Goal: Book appointment/travel/reservation

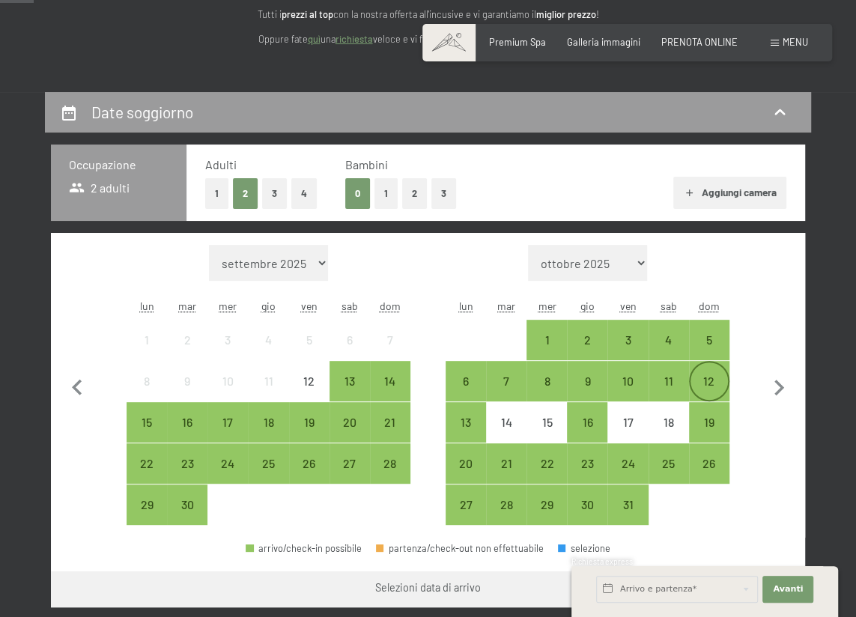
click at [712, 375] on div "12" at bounding box center [708, 393] width 37 height 37
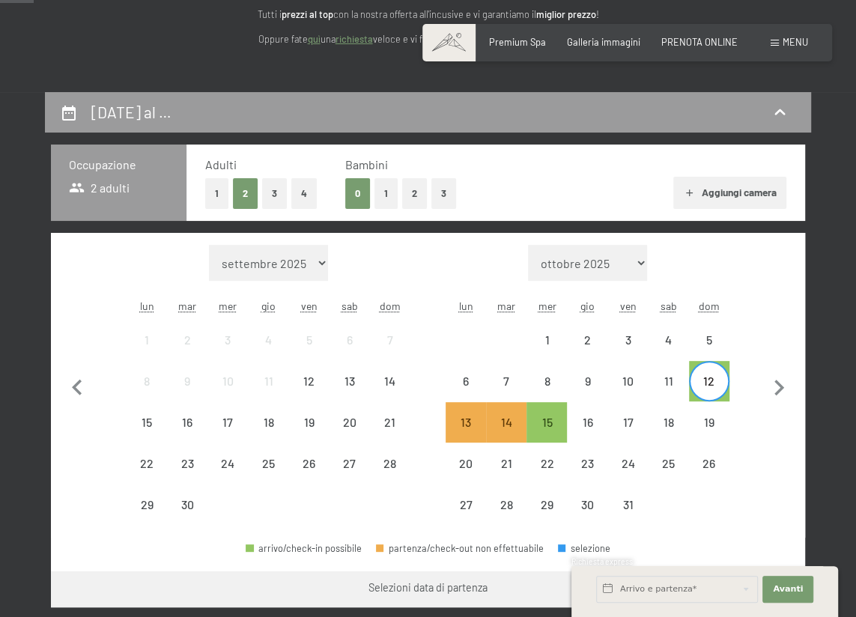
click at [706, 378] on div "12" at bounding box center [708, 393] width 37 height 37
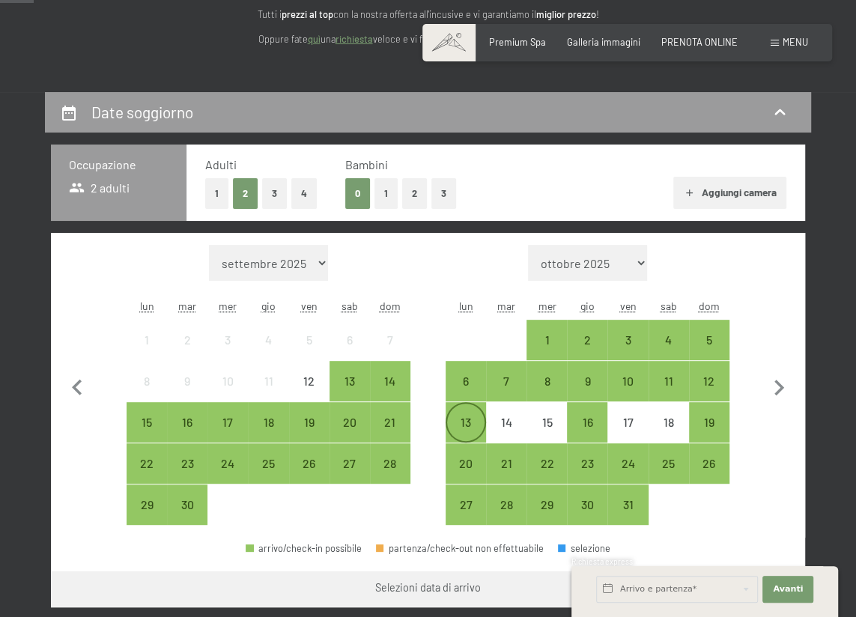
click at [474, 425] on div "13" at bounding box center [465, 434] width 37 height 37
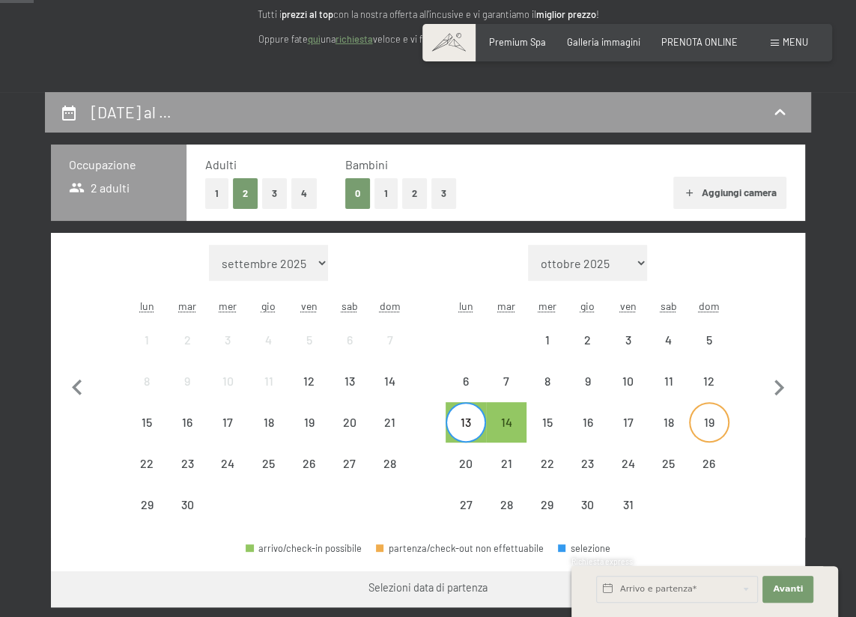
click at [709, 424] on div "19" at bounding box center [708, 434] width 37 height 37
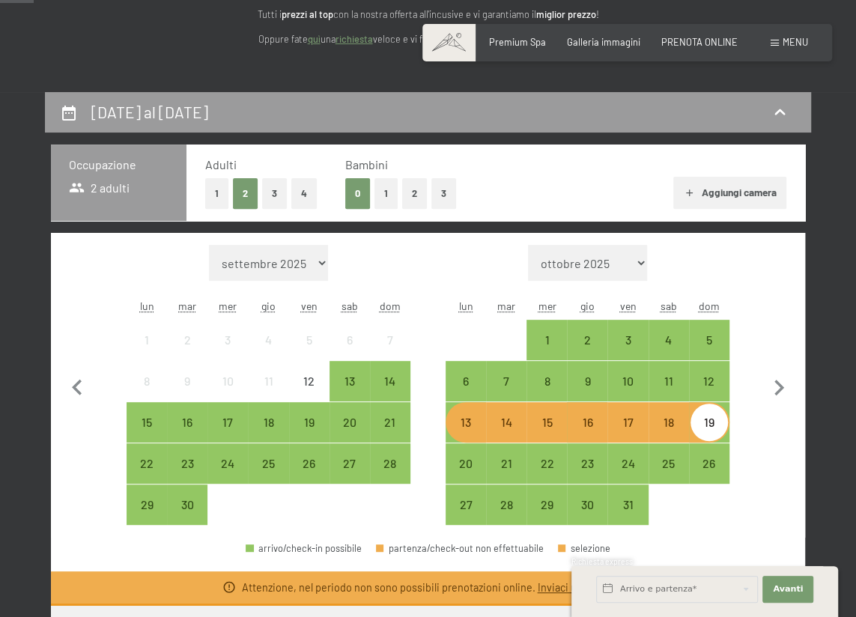
click at [709, 424] on div "19" at bounding box center [708, 434] width 37 height 37
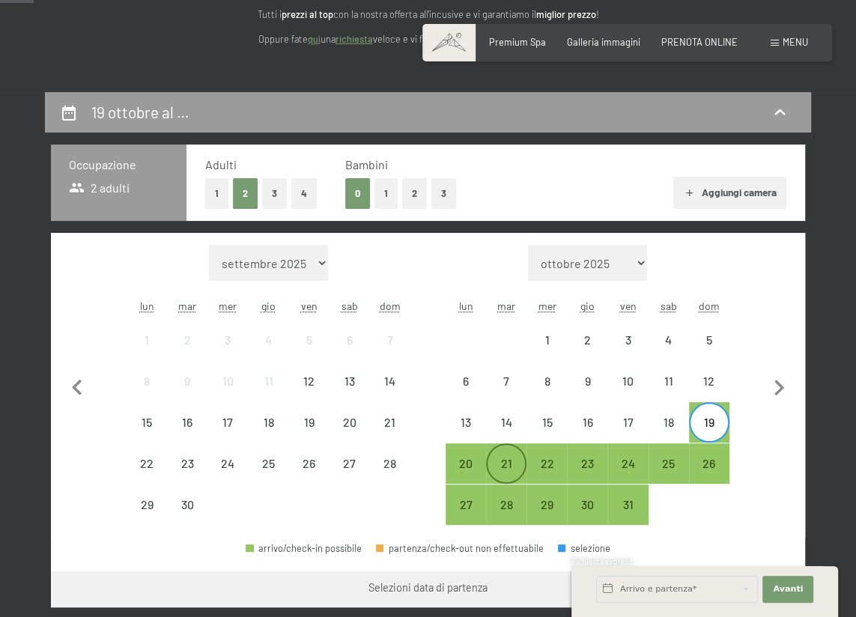
click at [499, 465] on div "21" at bounding box center [505, 475] width 37 height 37
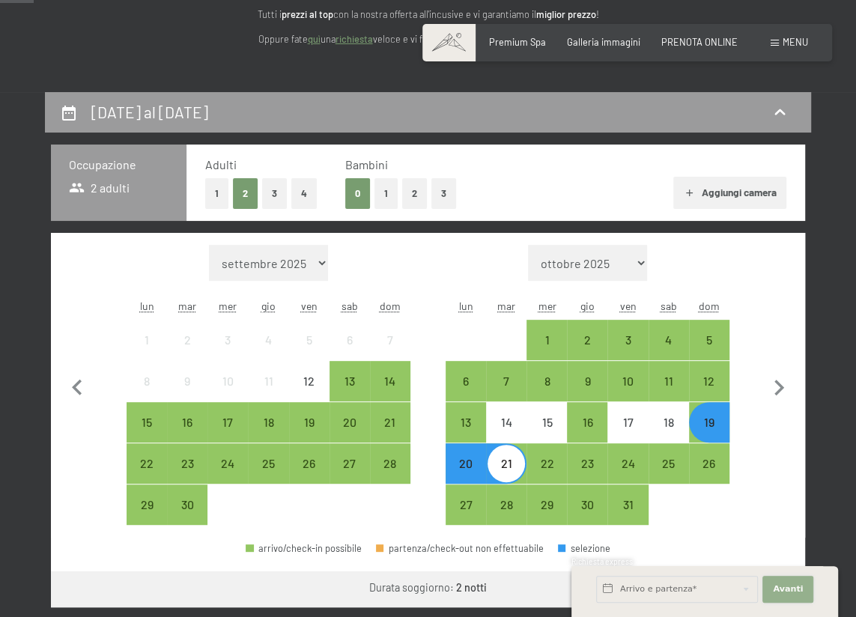
click at [786, 584] on span "Avanti" at bounding box center [788, 589] width 30 height 12
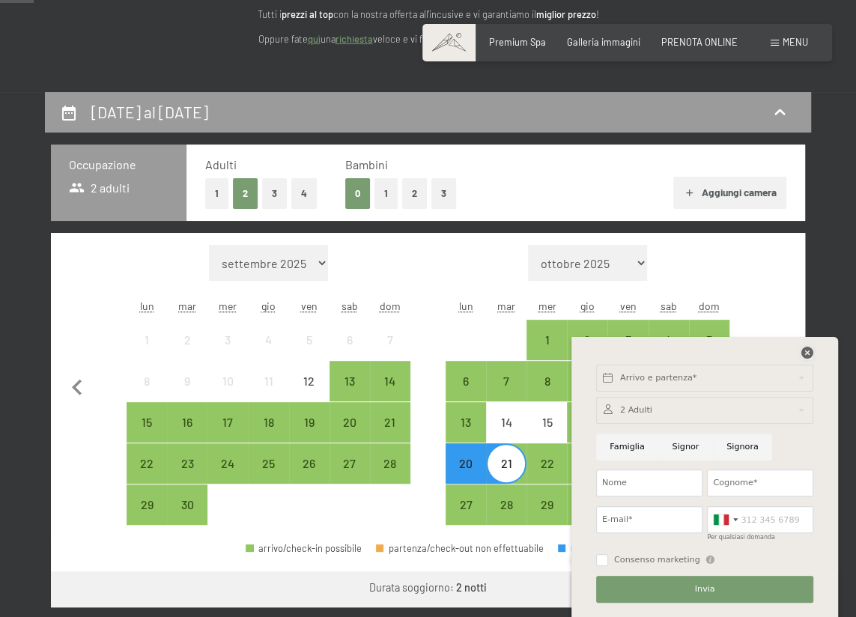
click at [803, 353] on icon at bounding box center [807, 353] width 12 height 12
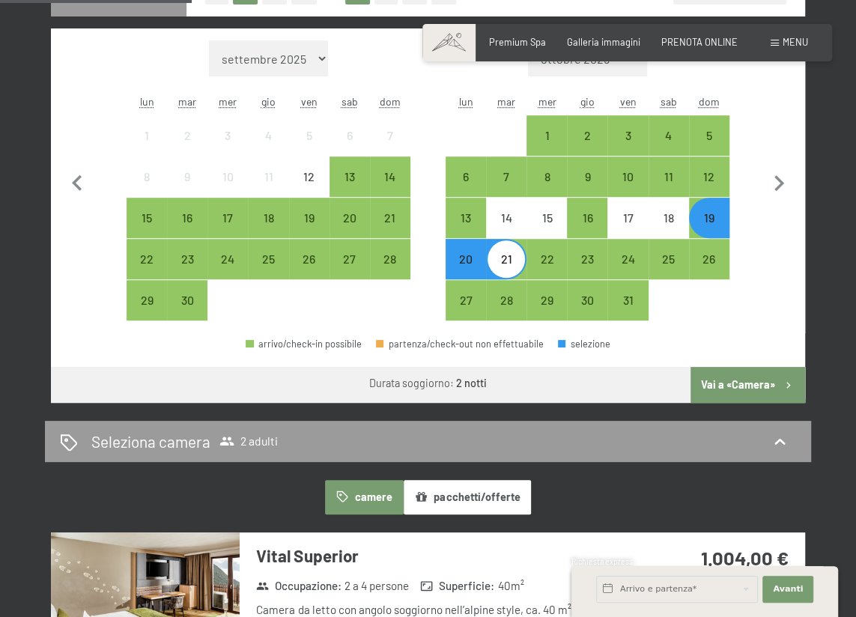
click at [725, 389] on button "Vai a «Camera»" at bounding box center [747, 385] width 115 height 36
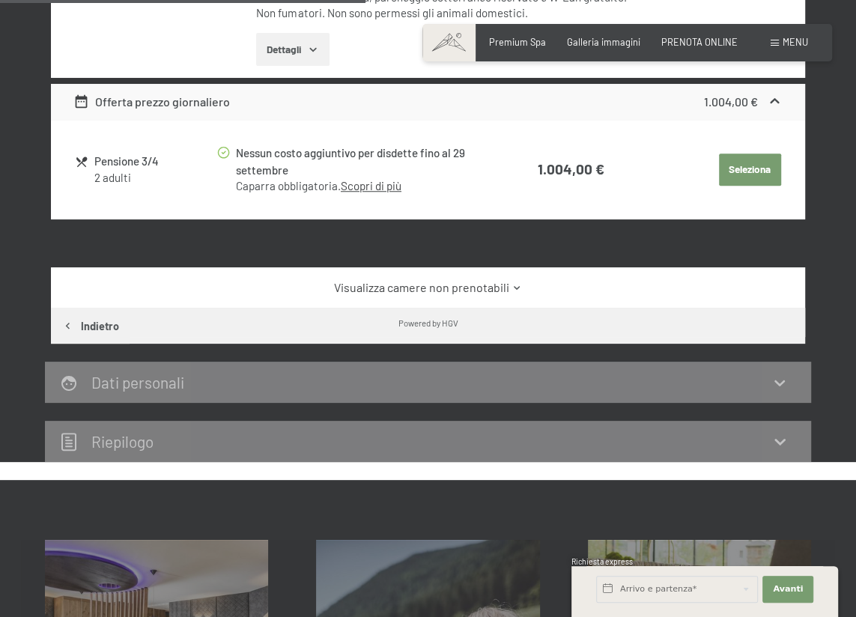
scroll to position [636, 0]
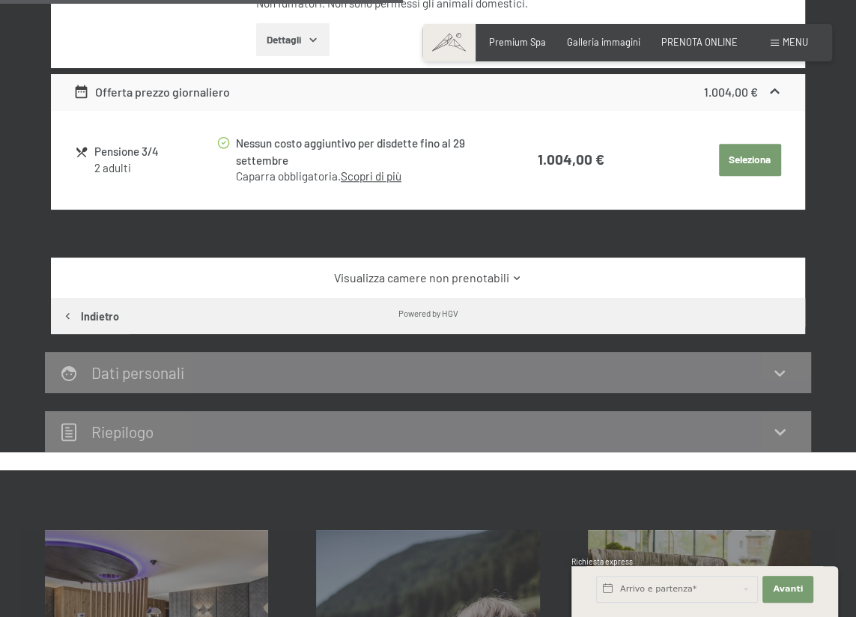
click at [511, 277] on icon at bounding box center [516, 278] width 11 height 11
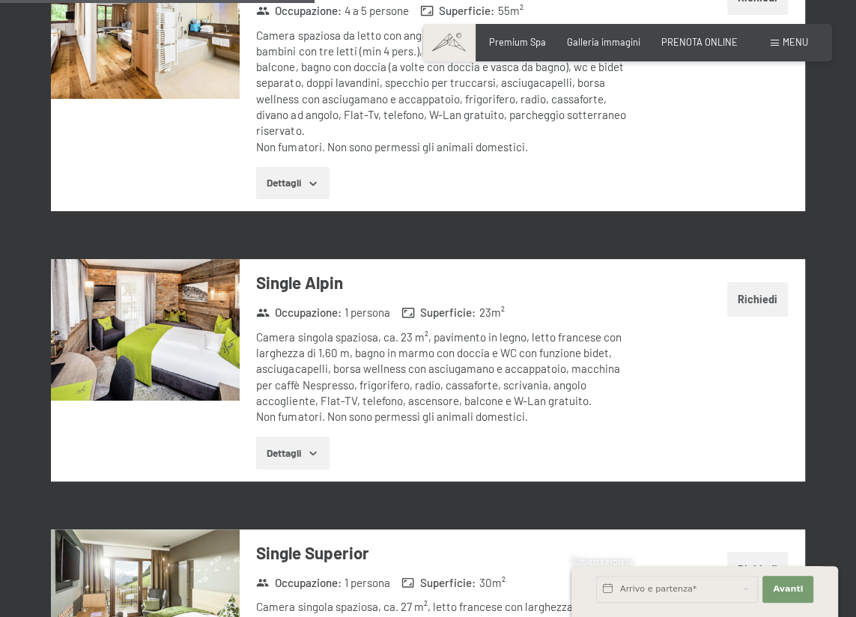
scroll to position [1928, 0]
